Goal: Task Accomplishment & Management: Use online tool/utility

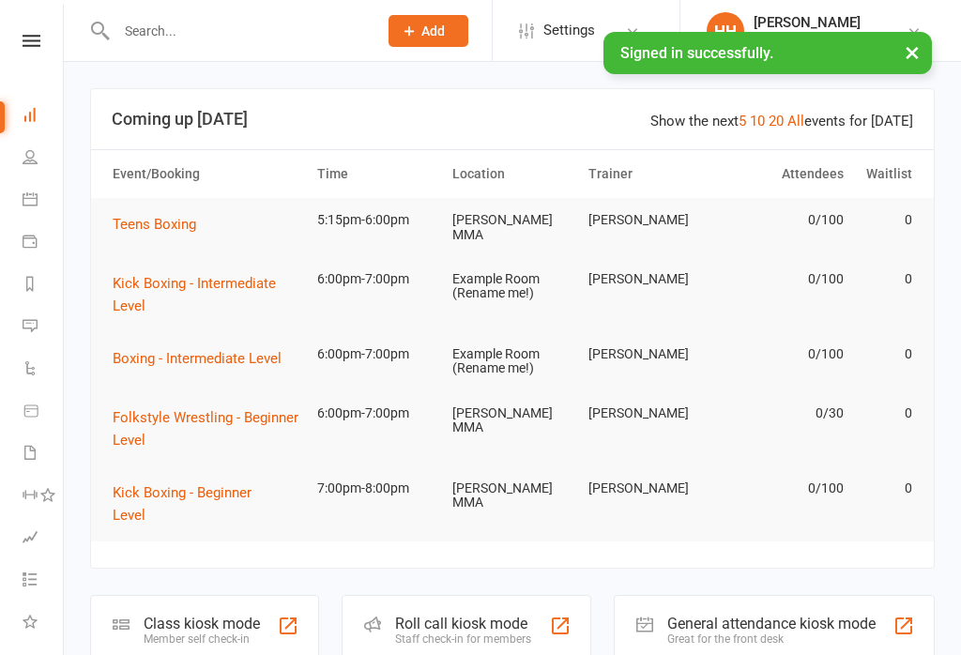
click at [192, 614] on div "Class kiosk mode" at bounding box center [202, 623] width 116 height 18
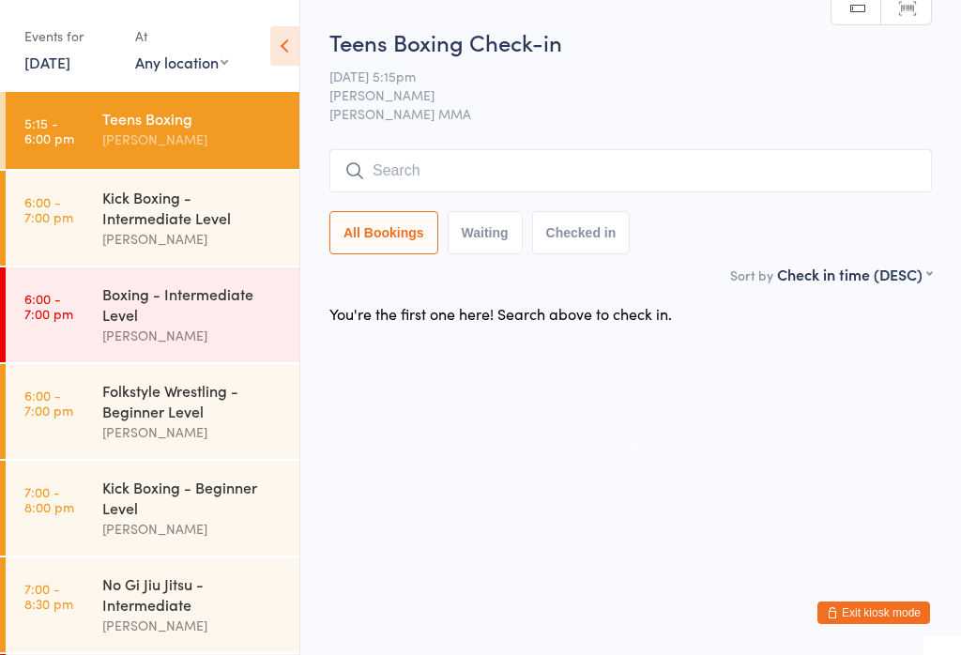
click at [173, 325] on div "Boxing - Intermediate Level" at bounding box center [192, 303] width 181 height 41
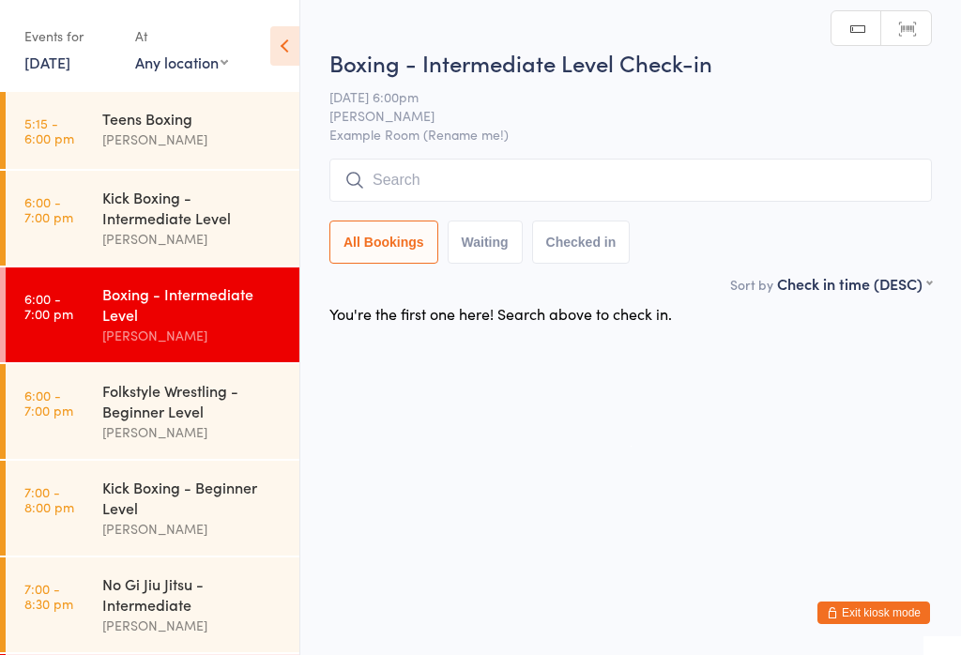
click at [413, 190] on input "search" at bounding box center [630, 180] width 602 height 43
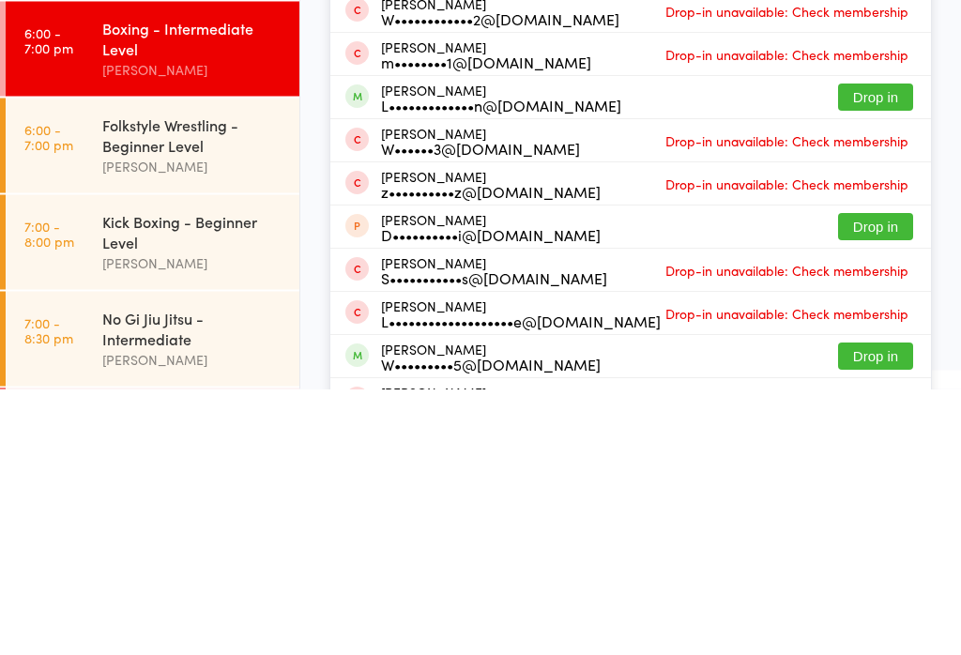
scroll to position [67, 0]
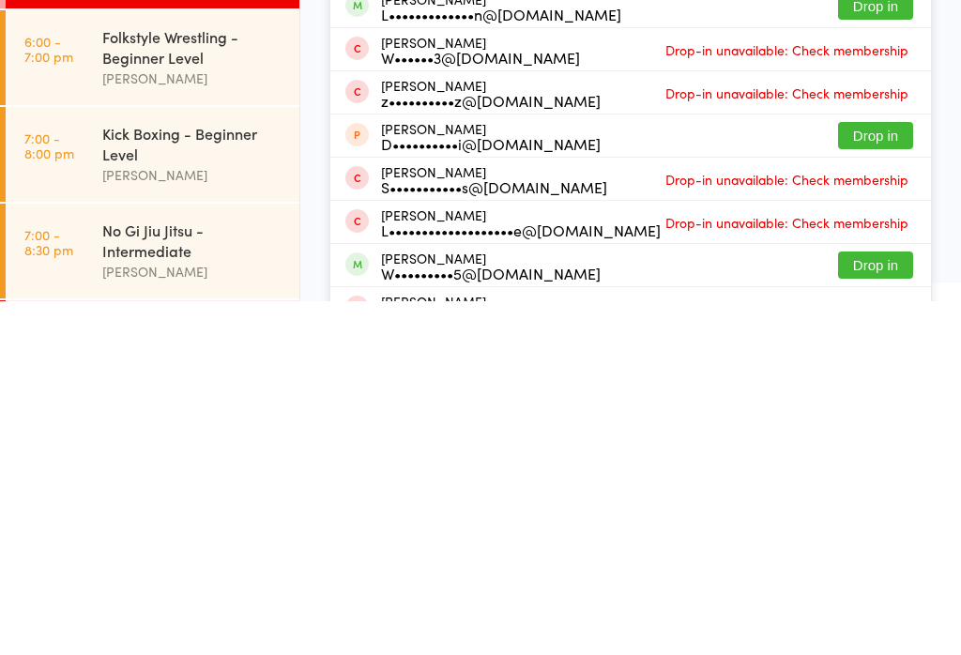
type input "Willis"
click at [882, 605] on button "Drop in" at bounding box center [875, 618] width 75 height 27
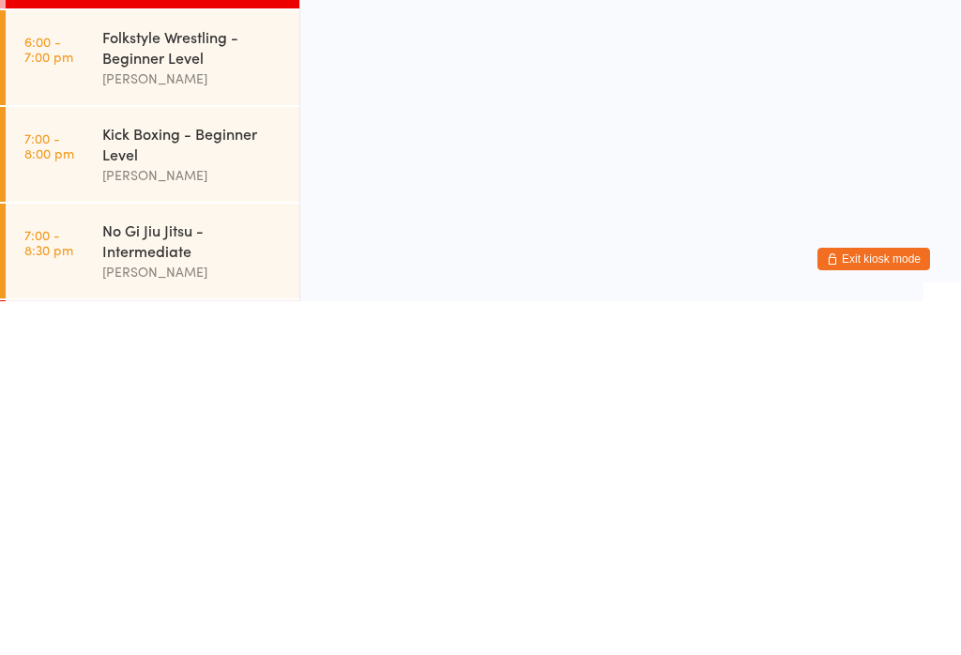
scroll to position [0, 0]
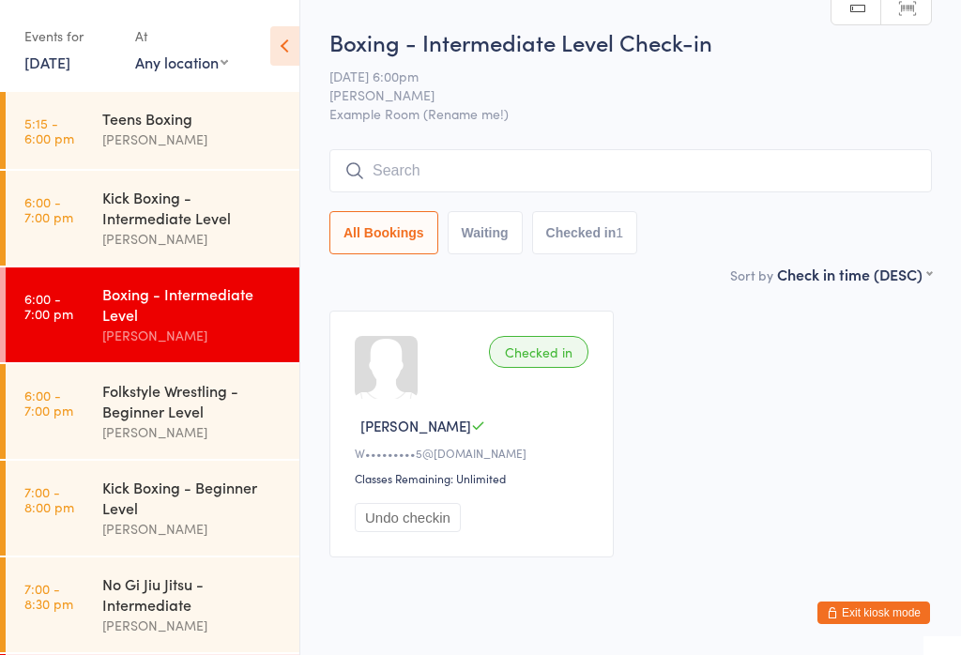
click at [87, 232] on link "6:00 - 7:00 pm Kick Boxing - Intermediate Level Alex Carioti" at bounding box center [153, 218] width 294 height 95
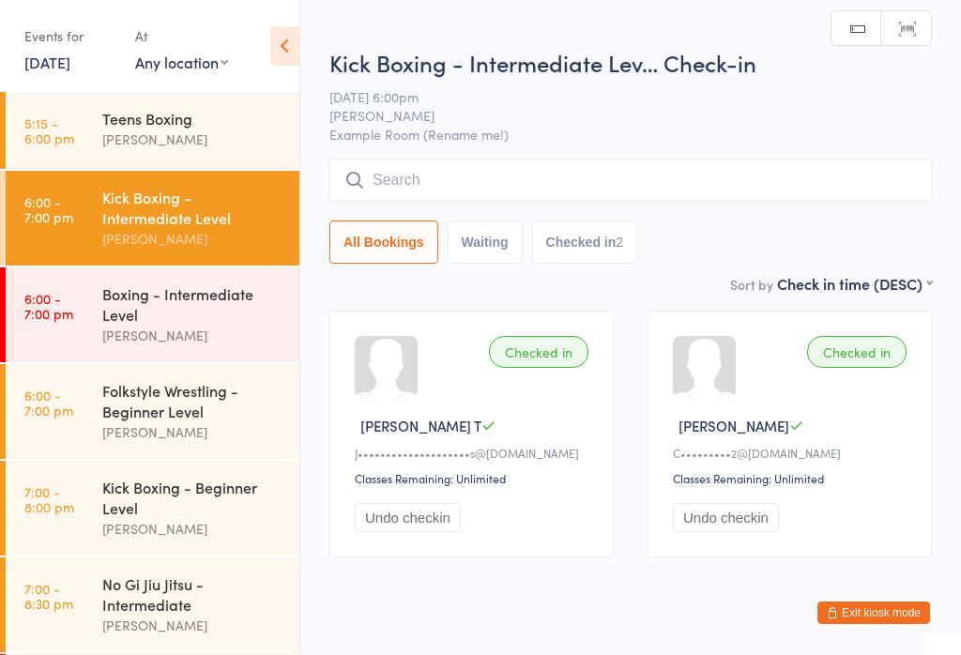
click at [410, 182] on input "search" at bounding box center [630, 180] width 602 height 43
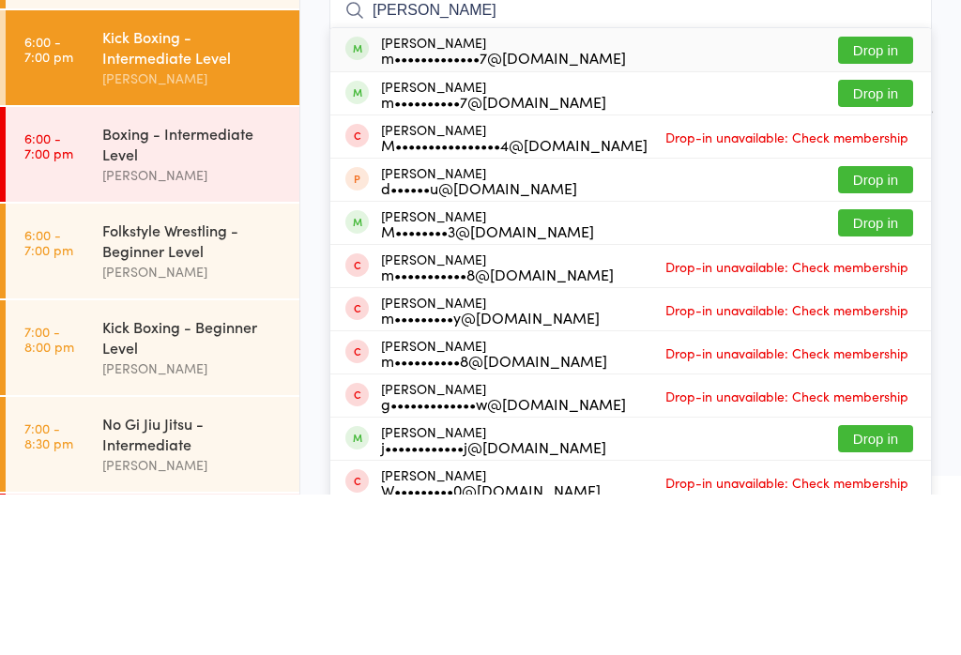
type input "Matthew bell"
click at [363, 197] on span at bounding box center [356, 208] width 23 height 23
